Goal: Task Accomplishment & Management: Complete application form

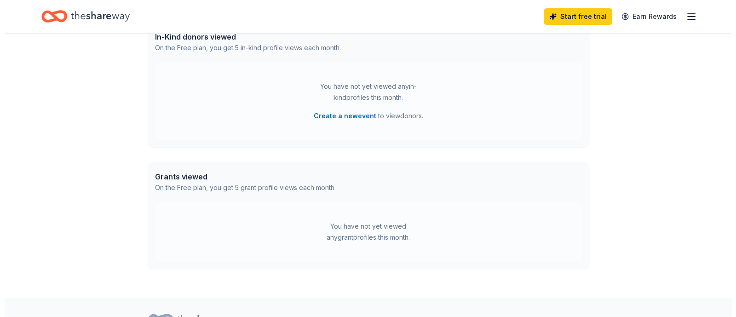
scroll to position [395, 0]
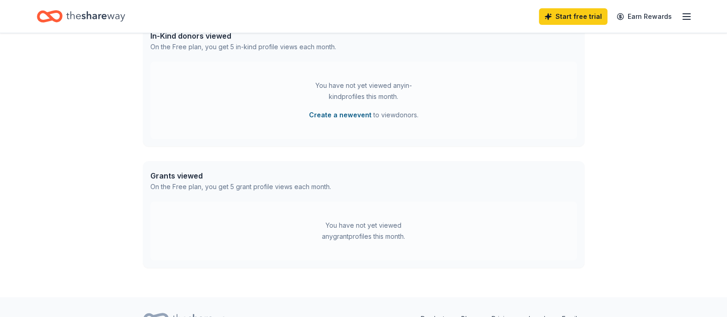
click at [343, 113] on button "Create a new event" at bounding box center [340, 114] width 63 height 11
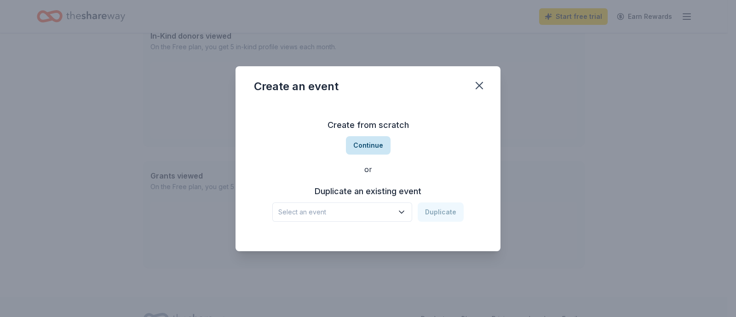
click at [363, 147] on button "Continue" at bounding box center [368, 145] width 45 height 18
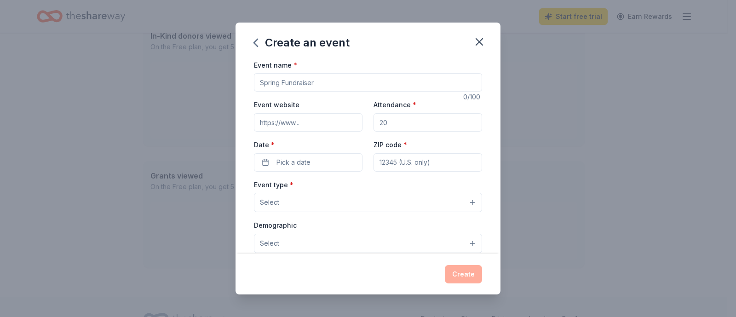
click at [278, 77] on input "Event name *" at bounding box center [368, 82] width 228 height 18
click at [479, 40] on icon "button" at bounding box center [479, 41] width 13 height 13
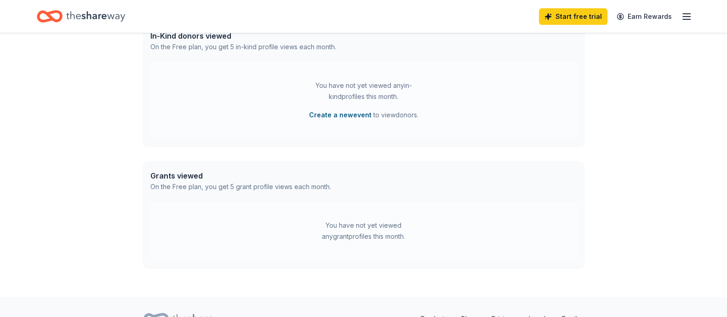
click at [336, 116] on button "Create a new event" at bounding box center [340, 114] width 63 height 11
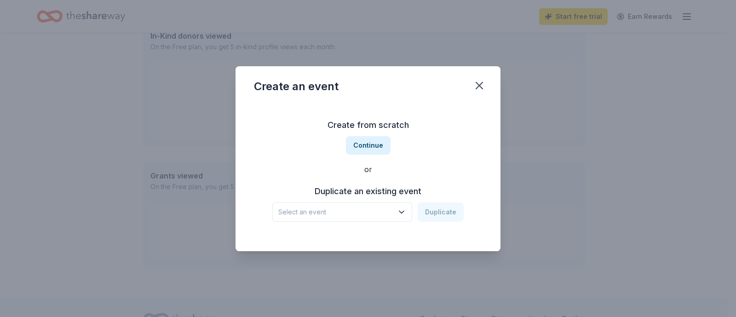
click at [357, 218] on button "Select an event" at bounding box center [342, 211] width 140 height 19
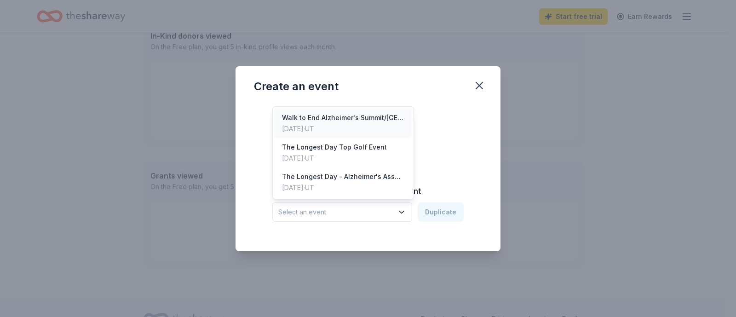
click at [342, 120] on div "Walk to End Alzheimer's Summit/[GEOGRAPHIC_DATA]" at bounding box center [343, 117] width 122 height 11
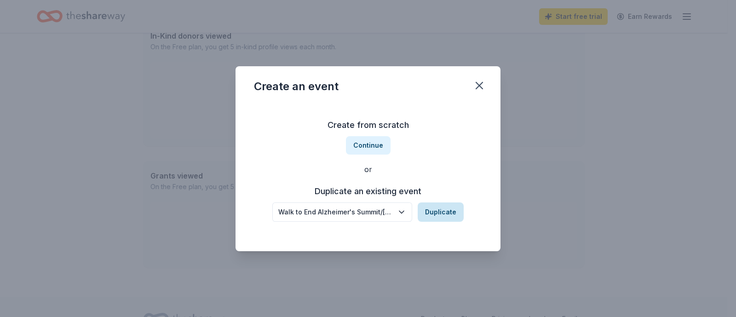
click at [437, 214] on button "Duplicate" at bounding box center [441, 211] width 46 height 19
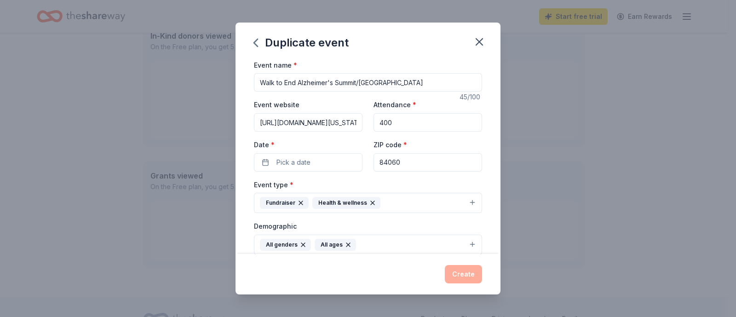
drag, startPoint x: 337, startPoint y: 82, endPoint x: 469, endPoint y: 91, distance: 132.7
click at [469, 91] on input "Walk to End Alzheimer's Summit/[GEOGRAPHIC_DATA]" at bounding box center [368, 82] width 228 height 18
type input "Walk to End Alzheimer's [GEOGRAPHIC_DATA]"
drag, startPoint x: 260, startPoint y: 123, endPoint x: 522, endPoint y: 153, distance: 263.8
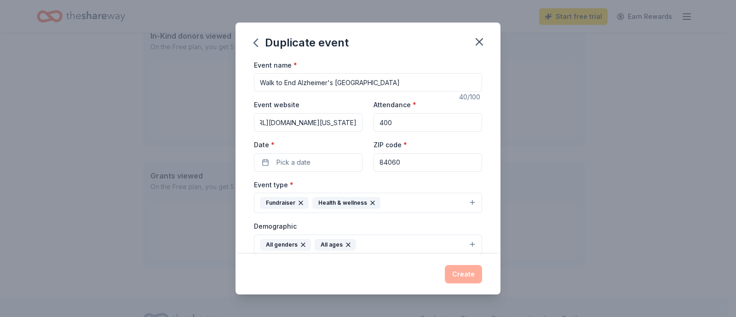
click at [522, 153] on div "Duplicate event Event name * Walk to End Alzheimer's [GEOGRAPHIC_DATA] 40 /100 …" at bounding box center [368, 158] width 736 height 317
paste input "fr_id=18946&pg=entry"
type input "[URL][DOMAIN_NAME][US_STATE]"
click at [326, 158] on button "Pick a date" at bounding box center [308, 162] width 109 height 18
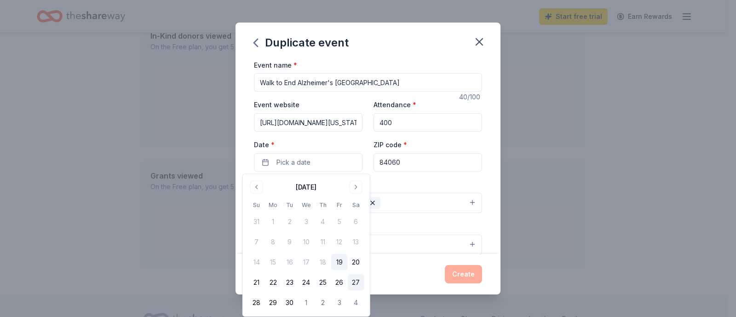
click at [354, 285] on button "27" at bounding box center [356, 282] width 17 height 17
click at [393, 160] on input "84060" at bounding box center [427, 162] width 109 height 18
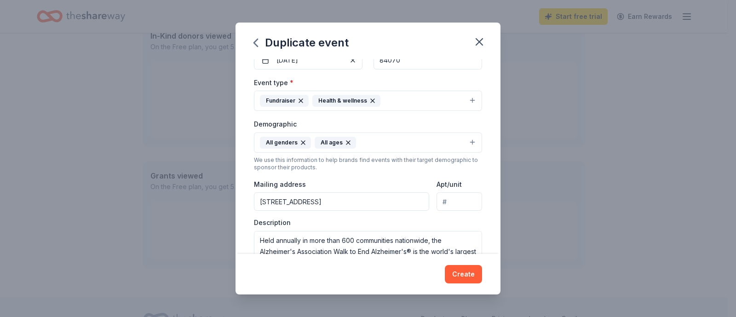
scroll to position [108, 0]
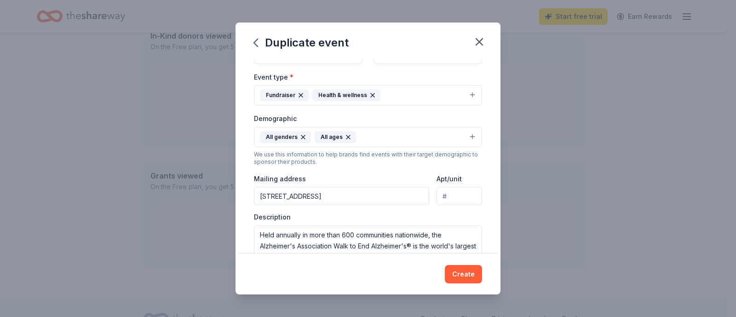
type input "84070"
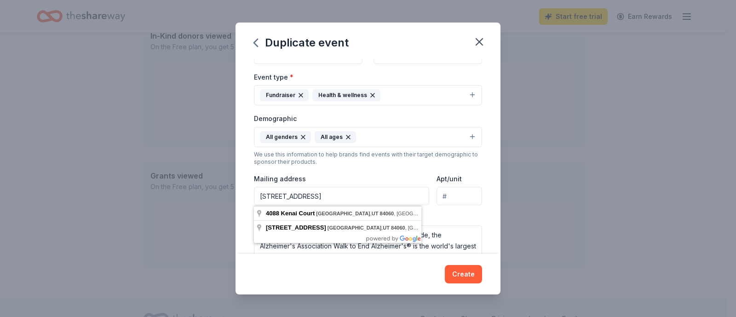
drag, startPoint x: 392, startPoint y: 198, endPoint x: 161, endPoint y: 208, distance: 231.5
click at [161, 208] on div "Duplicate event Event name * Walk to End Alzheimer's [GEOGRAPHIC_DATA] 40 /100 …" at bounding box center [368, 158] width 736 height 317
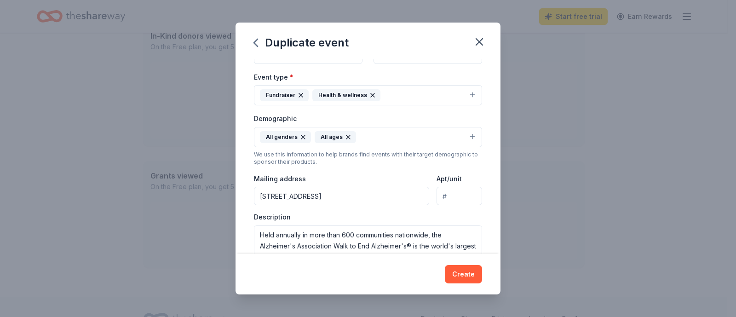
click at [369, 201] on input "[STREET_ADDRESS]" at bounding box center [341, 196] width 175 height 18
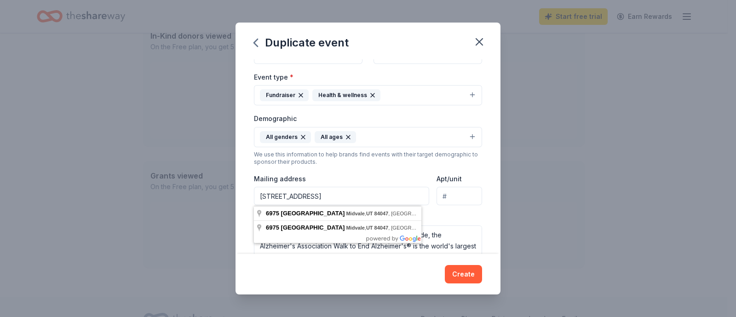
click at [369, 193] on input "[STREET_ADDRESS]" at bounding box center [341, 196] width 175 height 18
click at [363, 193] on input "[STREET_ADDRESS]" at bounding box center [341, 196] width 175 height 18
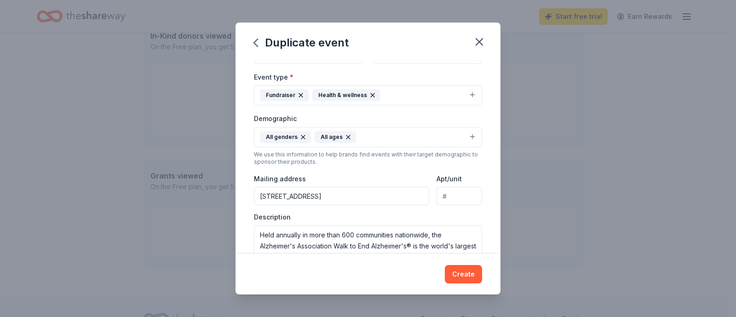
type input "[STREET_ADDRESS]"
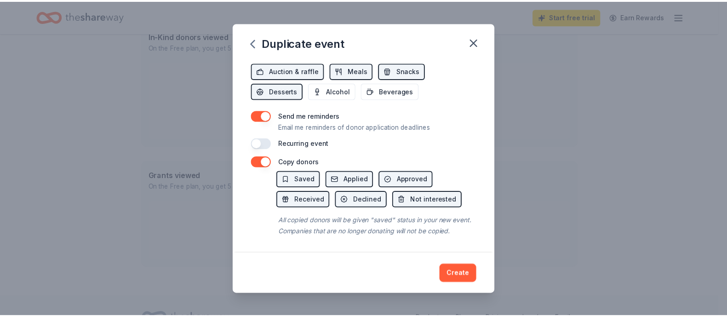
scroll to position [347, 0]
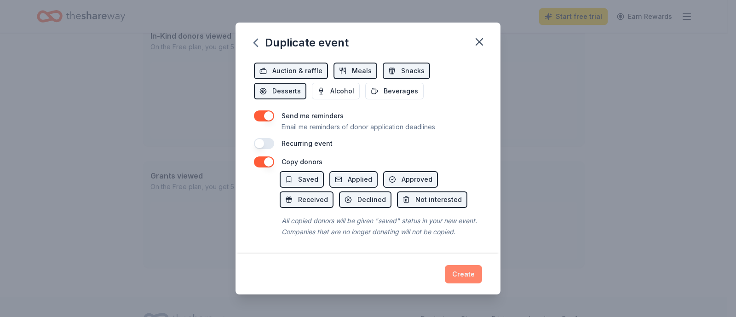
click at [461, 275] on button "Create" at bounding box center [463, 274] width 37 height 18
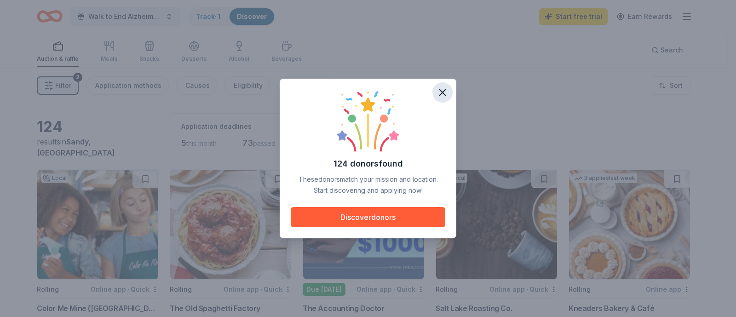
click at [441, 91] on icon "button" at bounding box center [442, 92] width 6 height 6
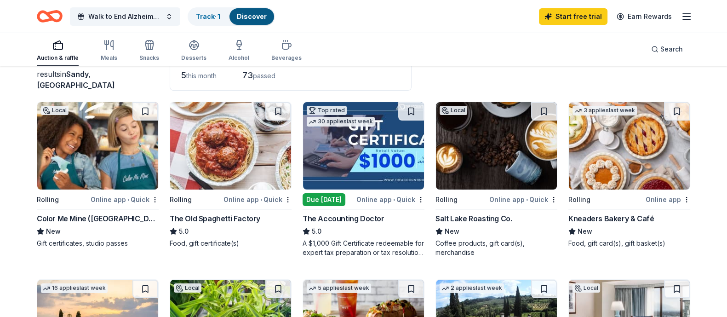
scroll to position [147, 0]
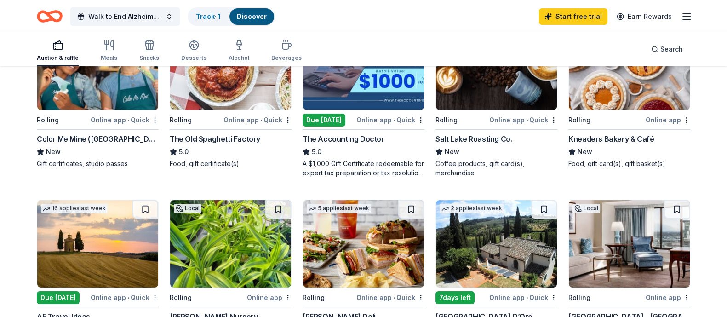
click at [625, 144] on div "Kneaders Bakery & Café" at bounding box center [611, 138] width 86 height 11
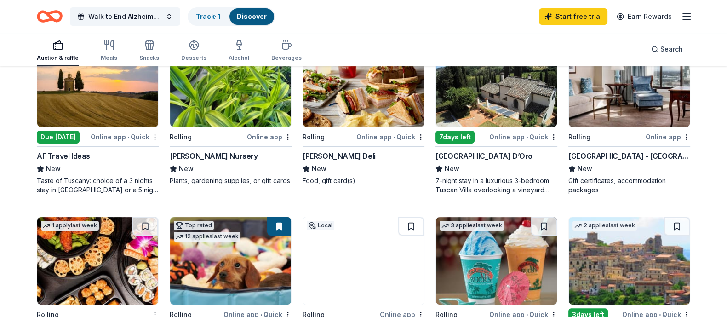
scroll to position [0, 0]
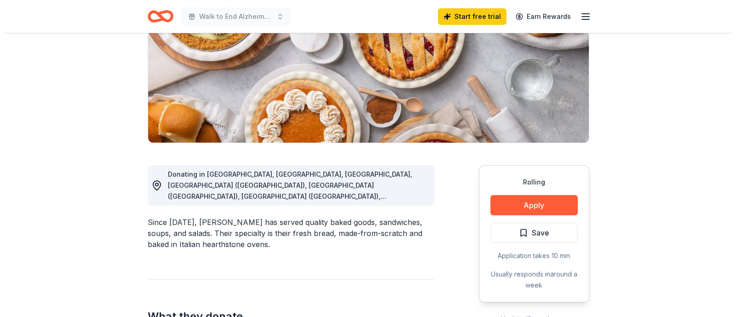
scroll to position [154, 0]
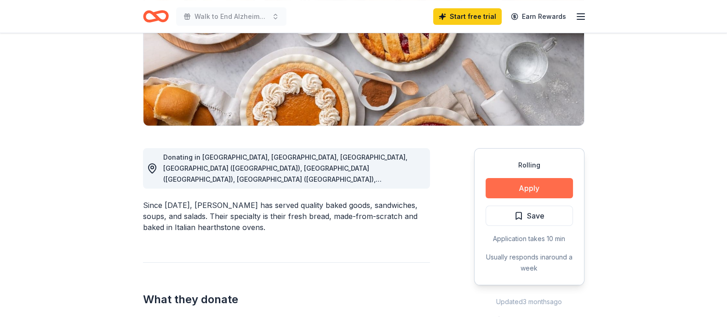
click at [519, 187] on button "Apply" at bounding box center [529, 188] width 87 height 20
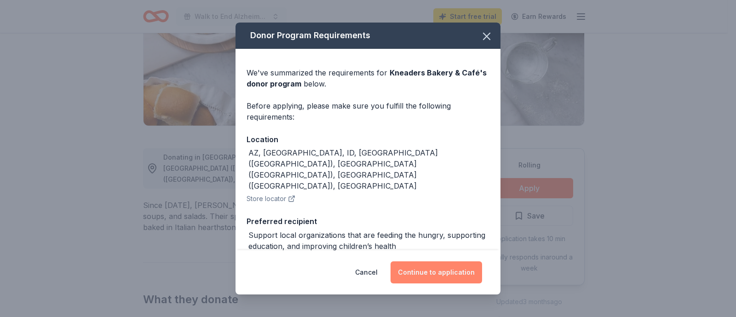
click at [430, 270] on button "Continue to application" at bounding box center [436, 272] width 92 height 22
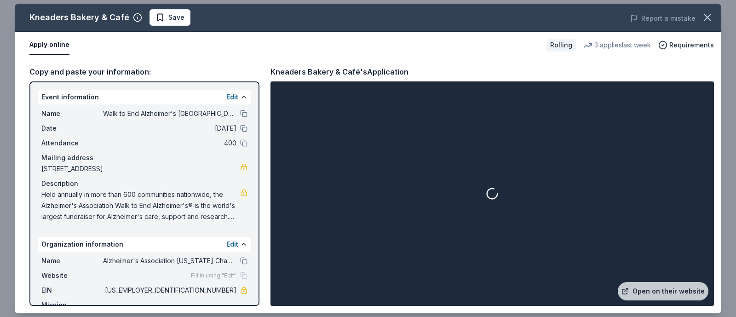
scroll to position [27, 0]
